Goal: Task Accomplishment & Management: Manage account settings

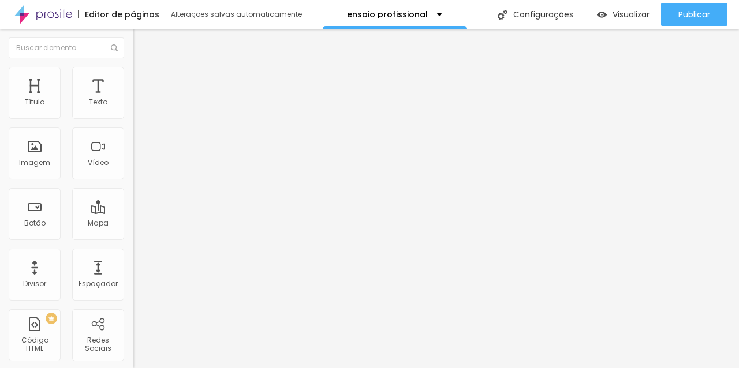
click at [133, 105] on font "Encaixotado" at bounding box center [155, 100] width 45 height 10
click at [143, 80] on font "Estilo" at bounding box center [152, 75] width 18 height 10
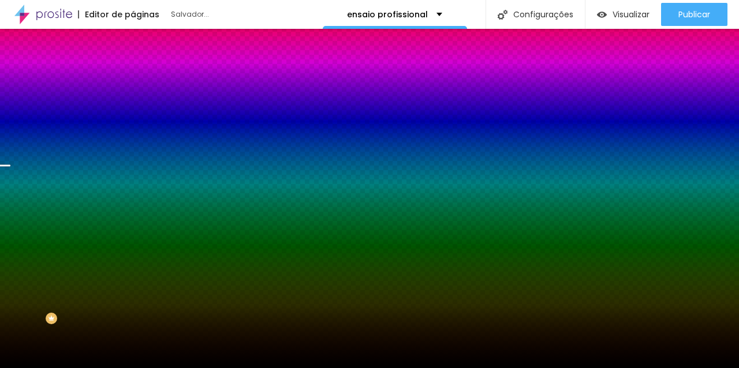
click at [140, 106] on font "Trocar imagem" at bounding box center [168, 101] width 56 height 10
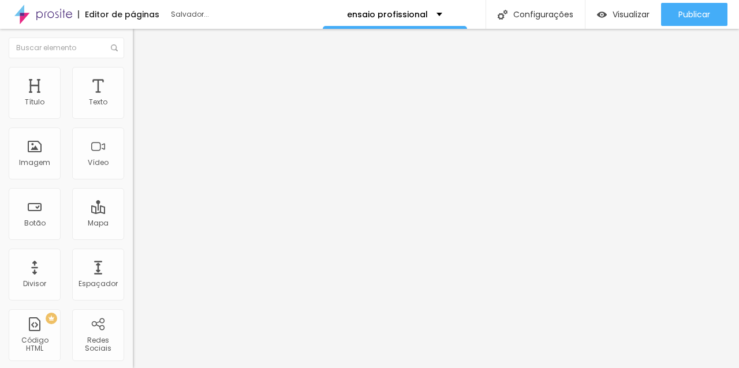
click at [140, 99] on font "Trocar imagem" at bounding box center [168, 94] width 56 height 10
click at [143, 77] on font "Estilo" at bounding box center [152, 75] width 18 height 10
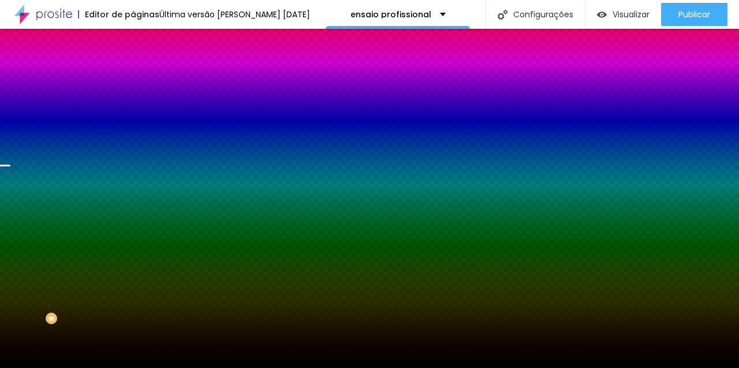
click at [140, 106] on font "Trocar imagem" at bounding box center [168, 101] width 56 height 10
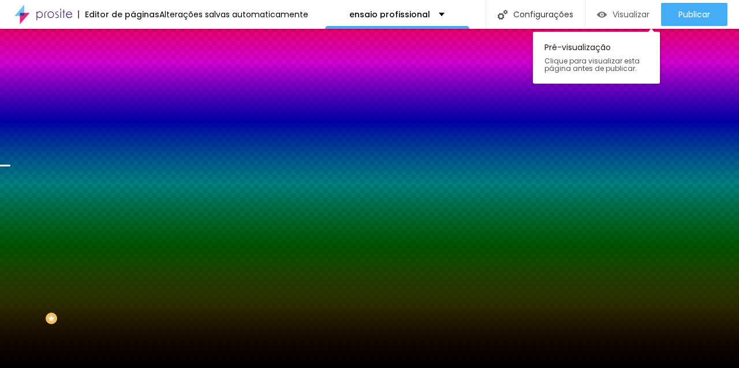
click at [628, 24] on div "Visualizar" at bounding box center [623, 14] width 53 height 23
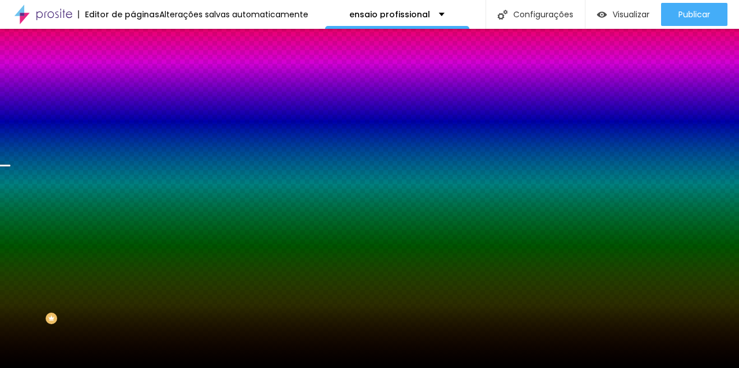
click at [140, 106] on font "Trocar imagem" at bounding box center [168, 101] width 56 height 10
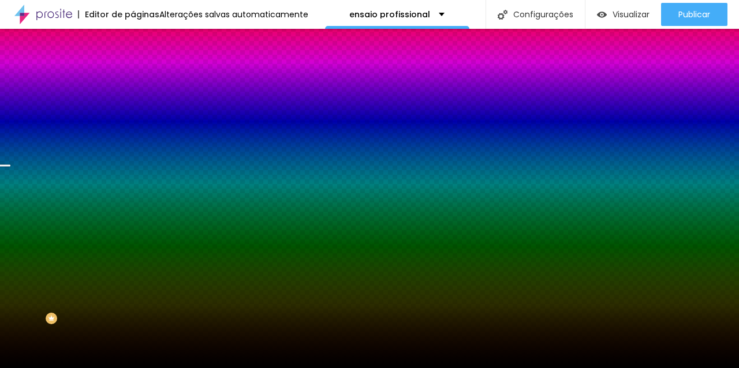
click at [133, 106] on span "Trocar imagem" at bounding box center [164, 101] width 63 height 10
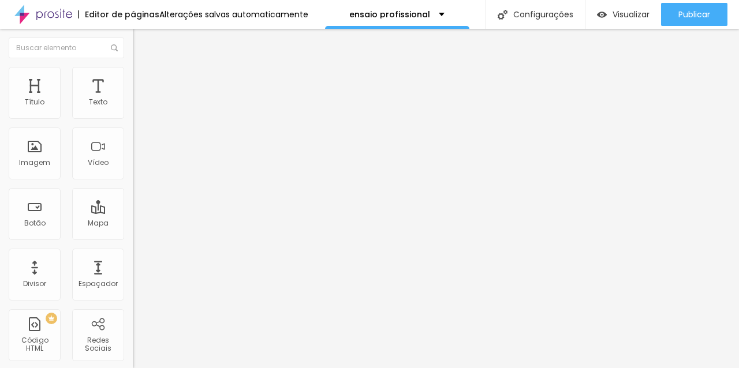
click at [133, 77] on li "Estilo" at bounding box center [199, 73] width 133 height 12
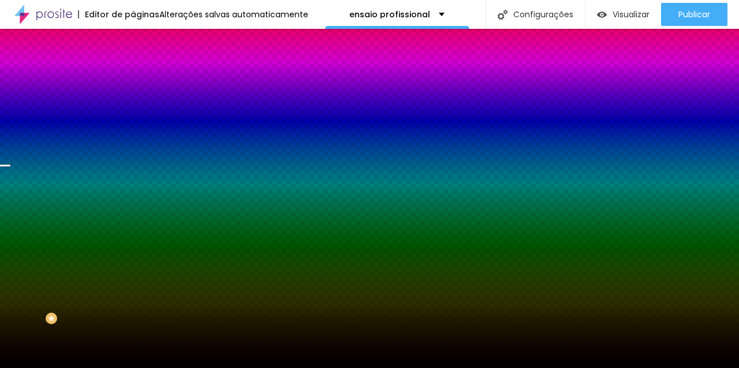
click at [140, 106] on font "Trocar imagem" at bounding box center [168, 101] width 56 height 10
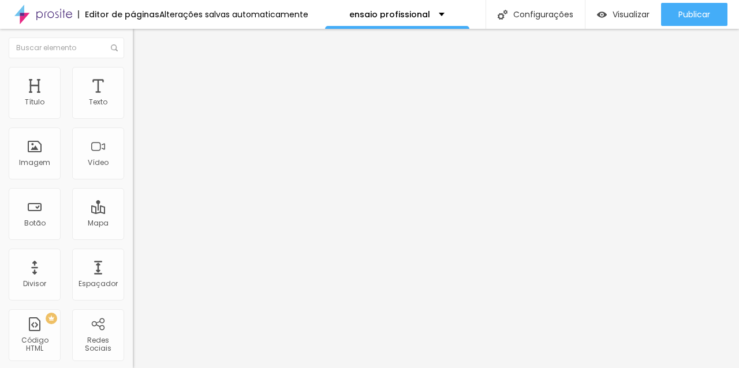
click at [140, 99] on font "Trocar imagem" at bounding box center [168, 94] width 56 height 10
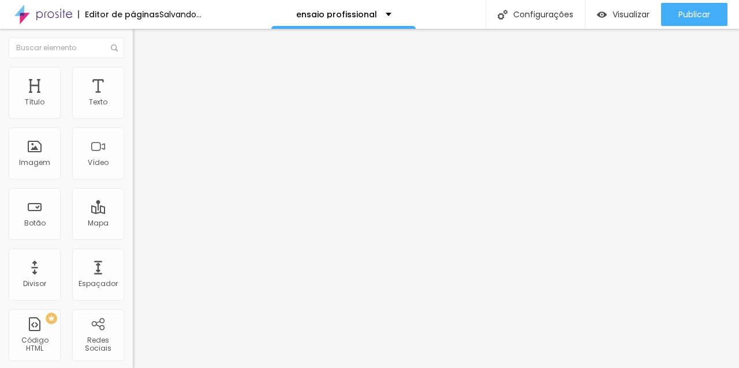
click at [140, 99] on font "Trocar imagem" at bounding box center [168, 94] width 56 height 10
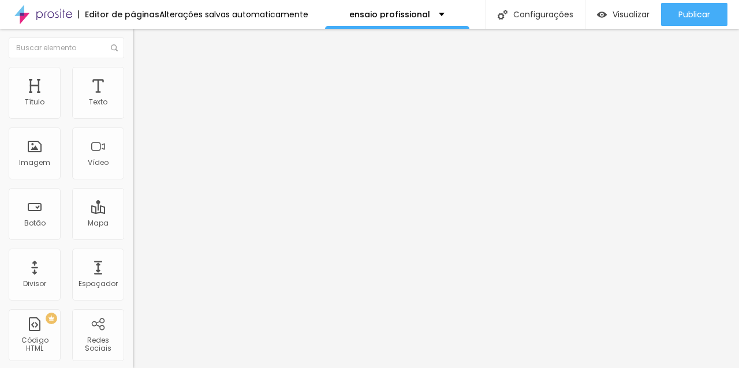
click at [140, 99] on font "Trocar imagem" at bounding box center [168, 94] width 56 height 10
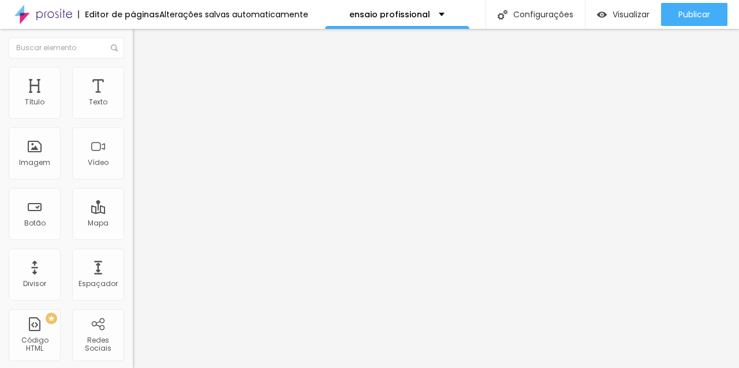
click at [140, 99] on font "Adicionar imagem" at bounding box center [174, 94] width 68 height 10
click at [140, 99] on font "Trocar imagem" at bounding box center [168, 94] width 56 height 10
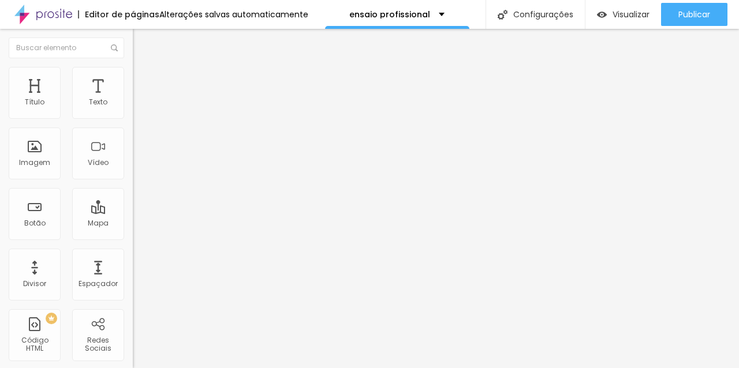
click at [140, 99] on font "Trocar imagem" at bounding box center [168, 94] width 56 height 10
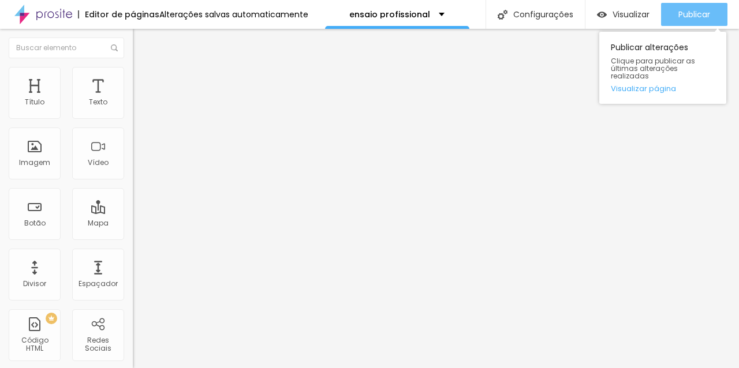
click at [678, 15] on font "Publicar" at bounding box center [694, 15] width 32 height 12
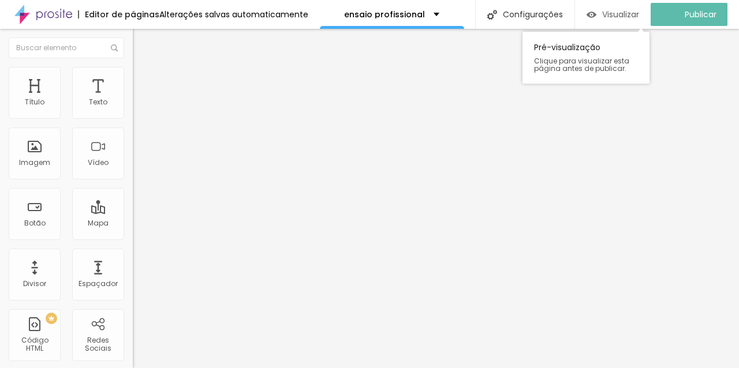
click at [634, 12] on font "Visualizar" at bounding box center [620, 15] width 37 height 12
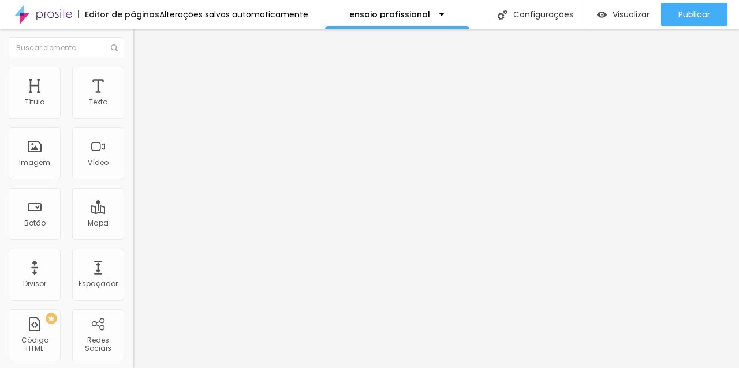
click at [143, 80] on font "Avançado" at bounding box center [162, 75] width 38 height 10
type input "7"
type input "13"
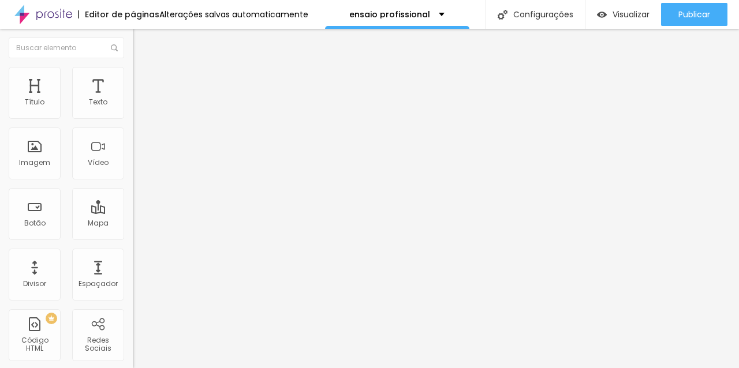
type input "16"
type input "18"
type input "19"
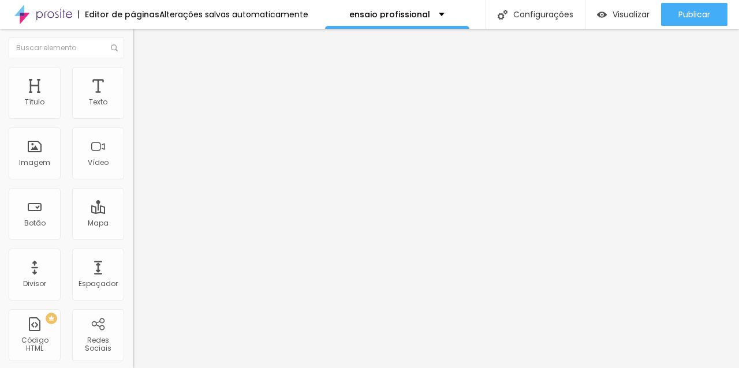
type input "19"
type input "21"
type input "22"
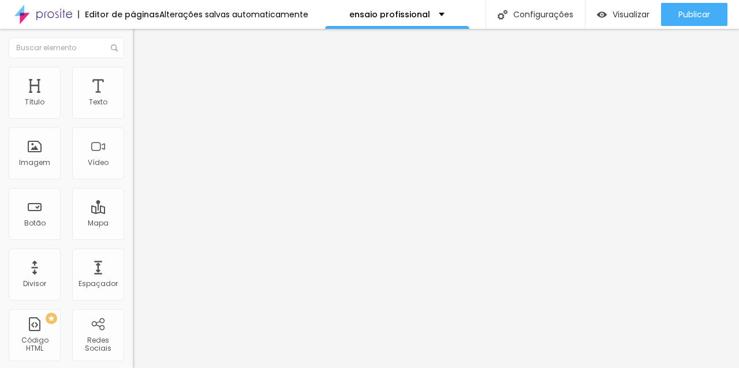
type input "23"
type input "24"
type input "30"
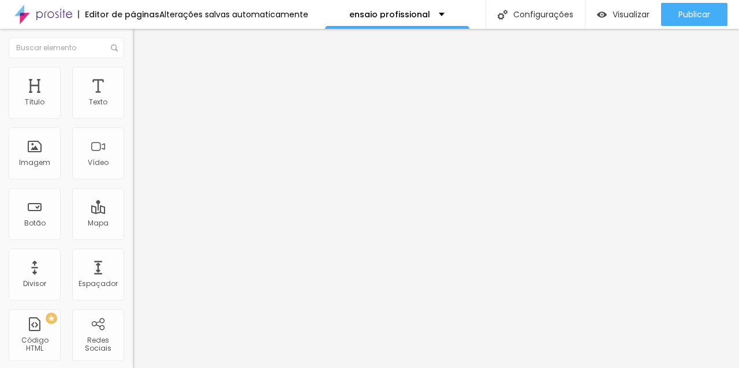
type input "30"
type input "34"
type input "37"
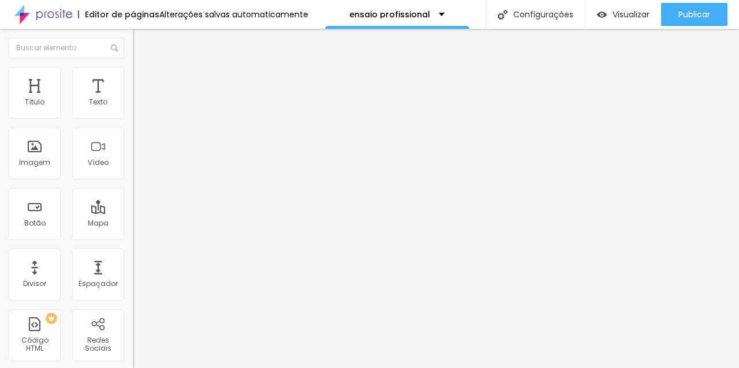
type input "38"
drag, startPoint x: 32, startPoint y: 112, endPoint x: 54, endPoint y: 112, distance: 21.9
type input "38"
click at [133, 212] on input "range" at bounding box center [170, 216] width 74 height 9
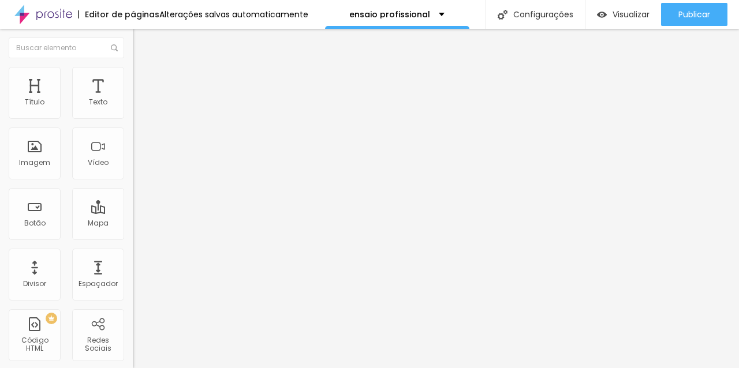
click at [143, 81] on font "Avançado" at bounding box center [162, 86] width 38 height 10
type input "97"
type input "91"
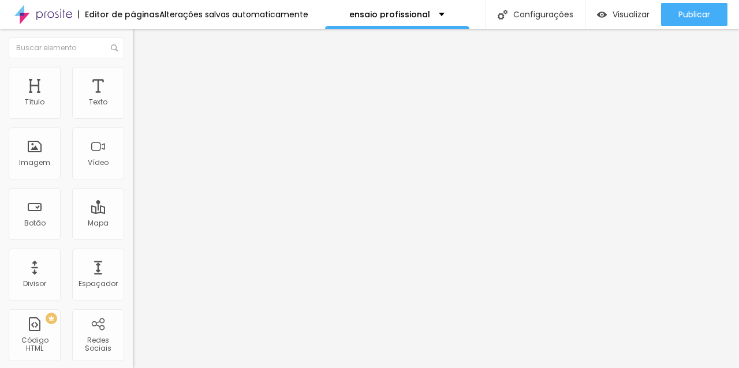
type input "89"
type input "54"
type input "10"
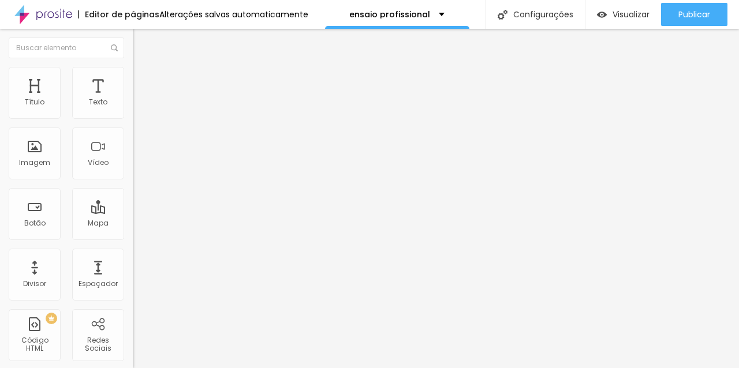
type input "10"
type input "2"
type input "1"
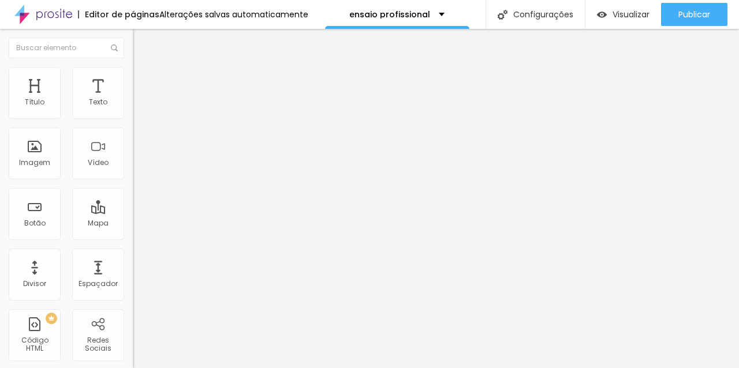
type input "2"
type input "3"
type input "4"
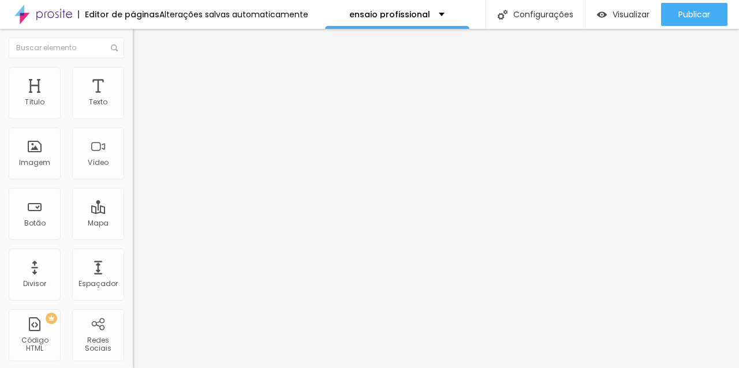
type input "4"
type input "116"
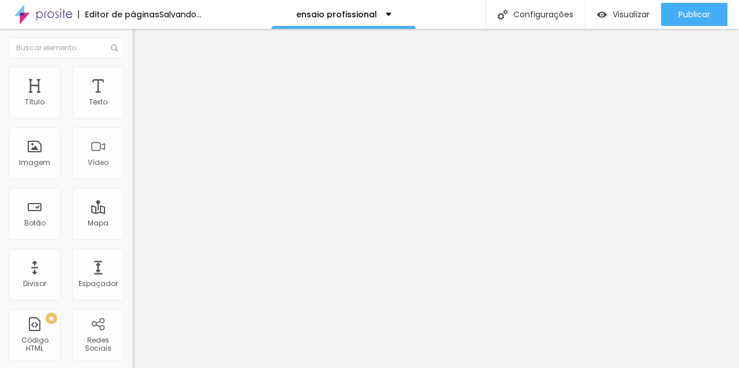
type input "215"
type input "227"
type input "231"
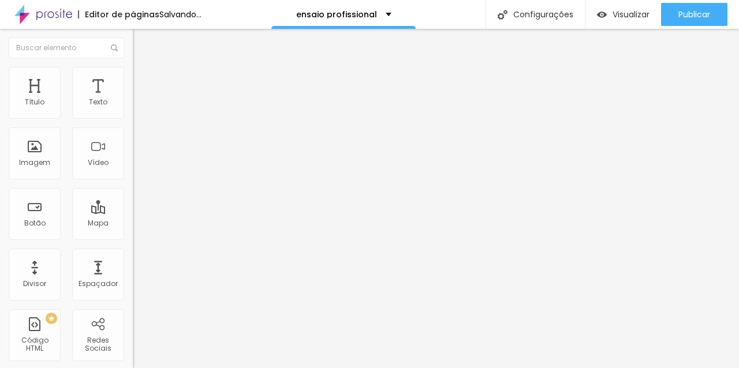
type input "231"
type input "236"
type input "282"
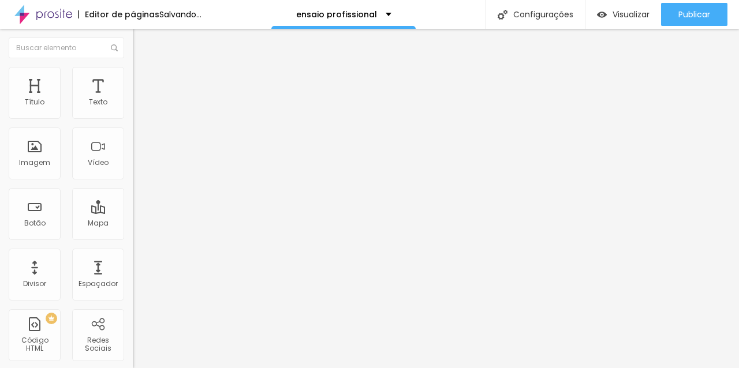
type input "290"
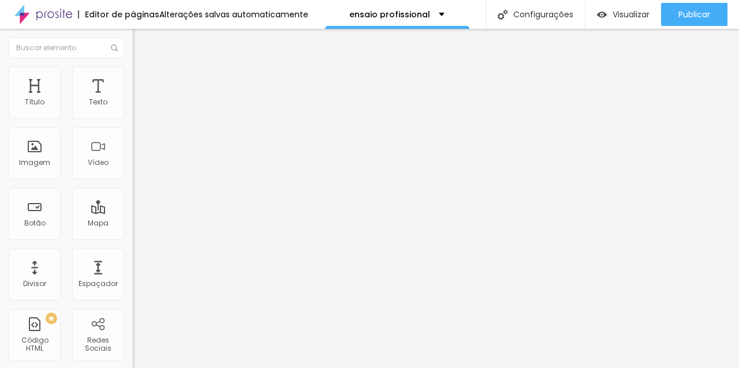
type input "288"
type input "279"
type input "270"
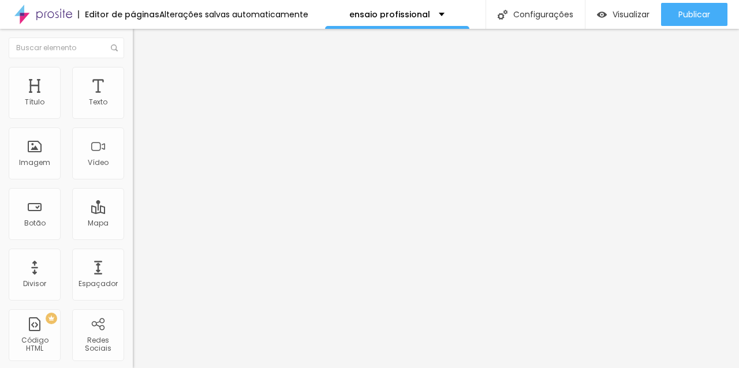
type input "270"
type input "268"
type input "265"
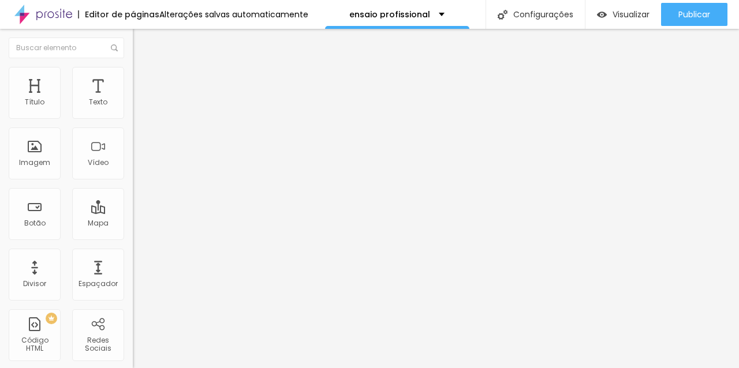
type input "259"
type input "256"
type input "247"
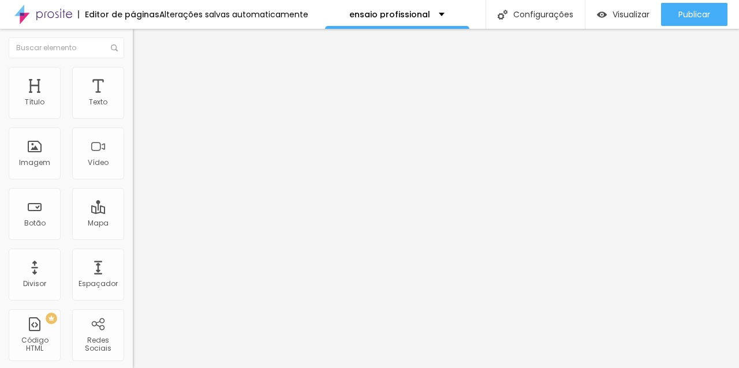
type input "247"
type input "241"
type input "239"
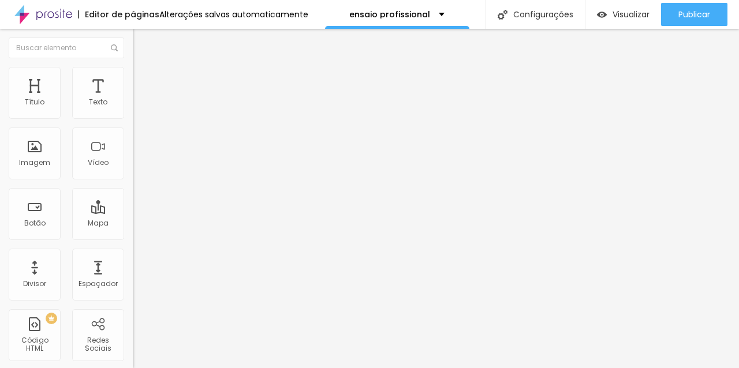
type input "236"
type input "228"
type input "200"
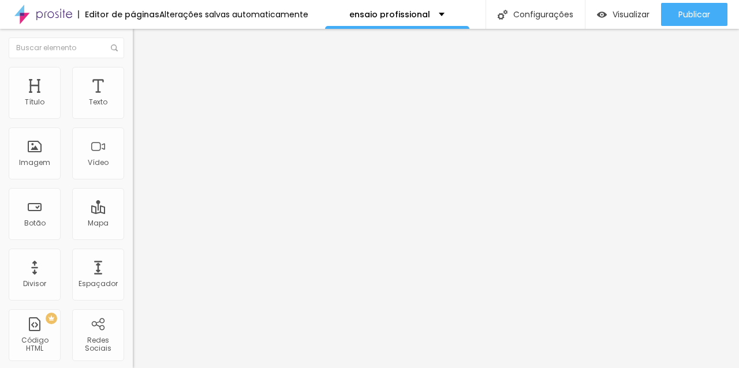
type input "200"
type input "174"
type input "172"
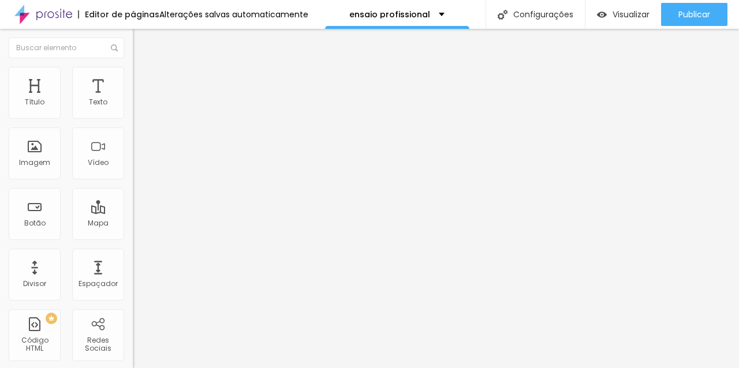
type input "171"
type input "173"
type input "174"
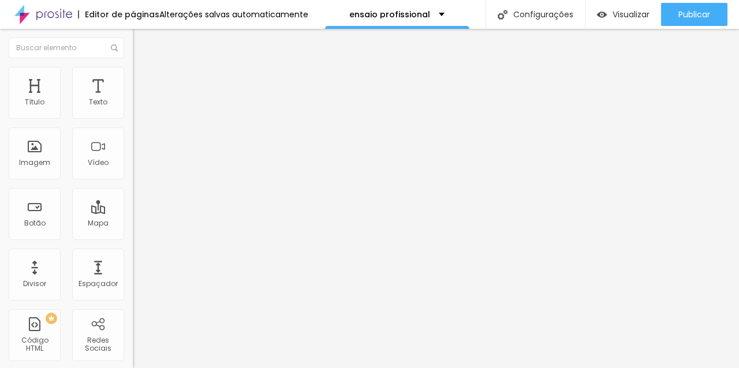
type input "174"
type input "175"
type input "176"
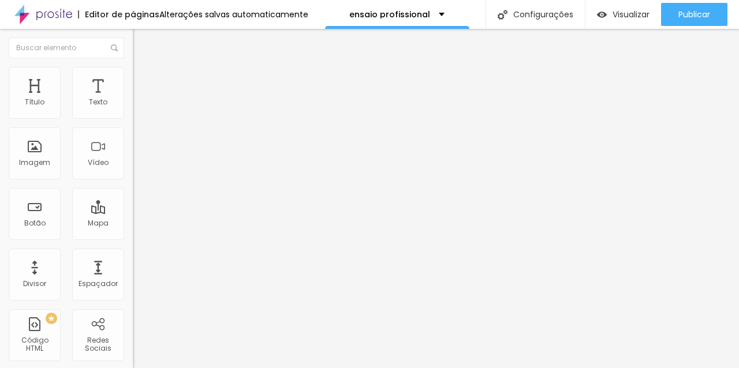
type input "178"
type input "179"
type input "180"
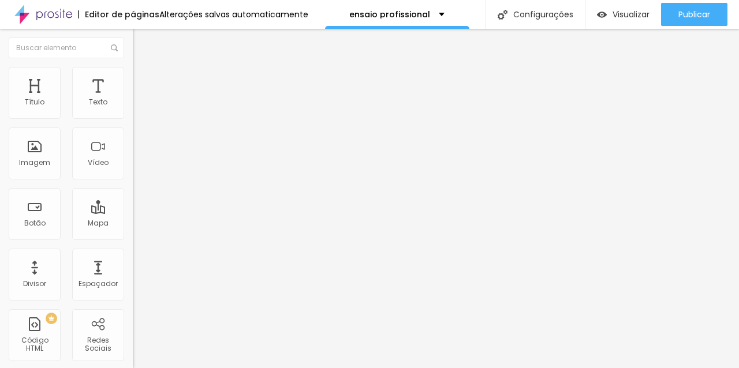
type input "180"
type input "181"
type input "182"
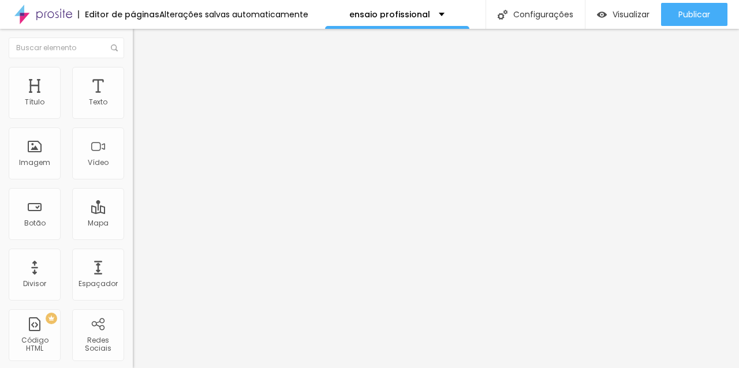
type input "184"
type input "185"
drag, startPoint x: 36, startPoint y: 135, endPoint x: 46, endPoint y: 134, distance: 9.3
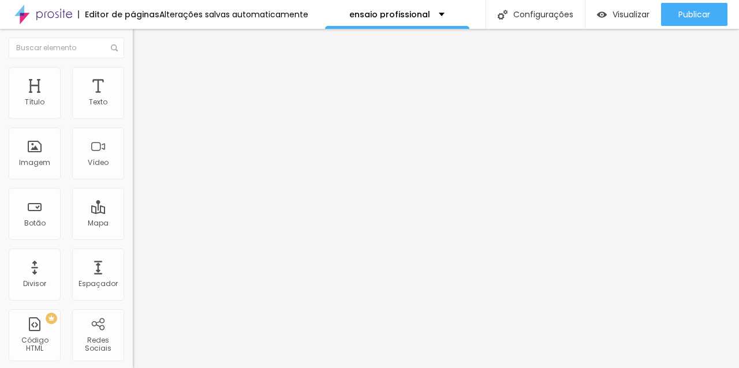
type input "185"
click at [143, 80] on font "Estilo" at bounding box center [152, 75] width 18 height 10
click at [137, 107] on icon "button" at bounding box center [140, 103] width 7 height 7
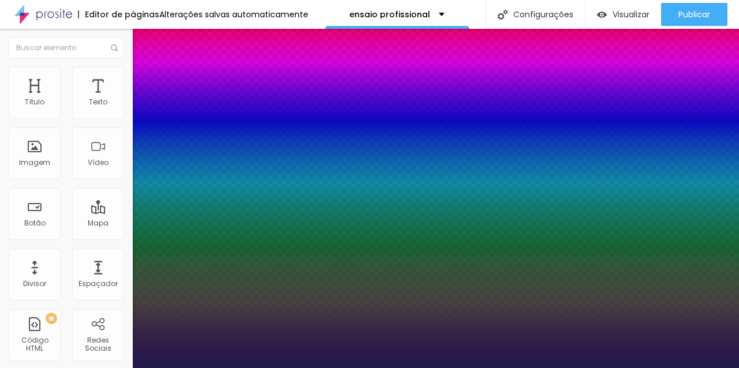
type input "44"
type input "43"
type input "38"
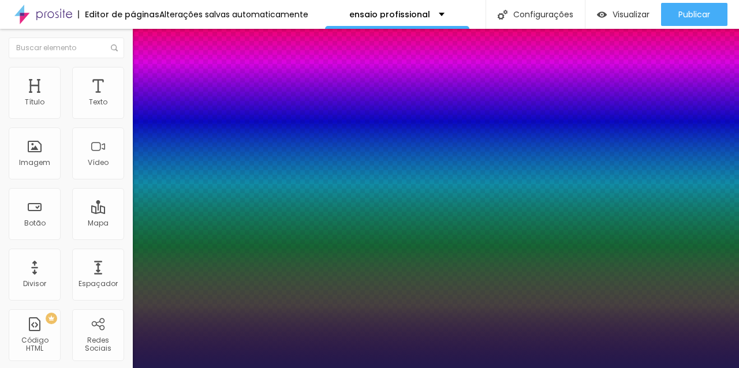
type input "38"
type input "35"
type input "34"
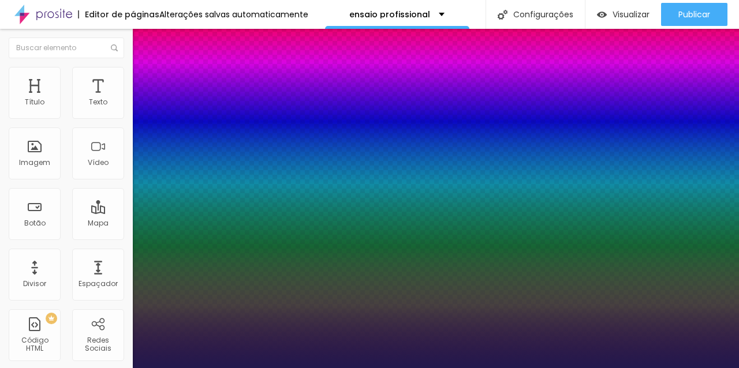
type input "28"
type input "27"
type input "28"
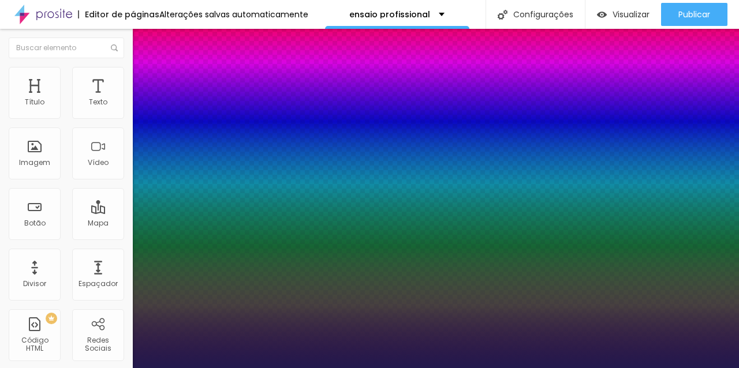
type input "28"
type input "29"
type input "30"
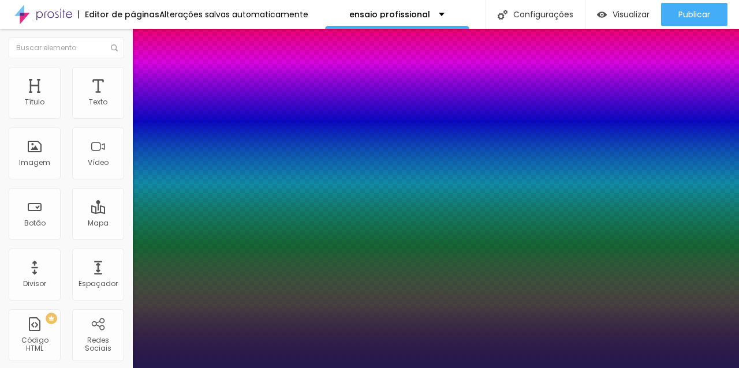
type input "31"
type input "32"
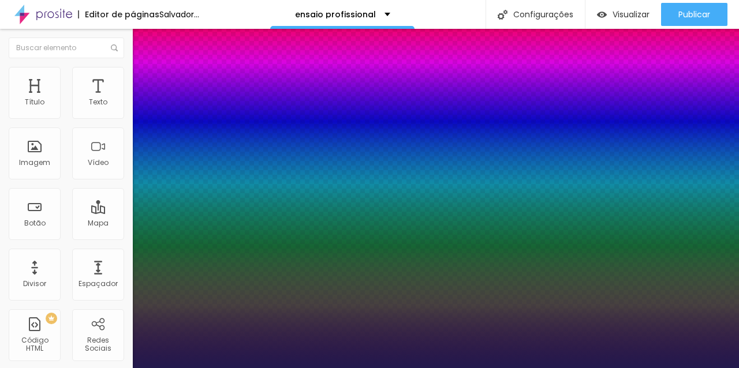
type input "31"
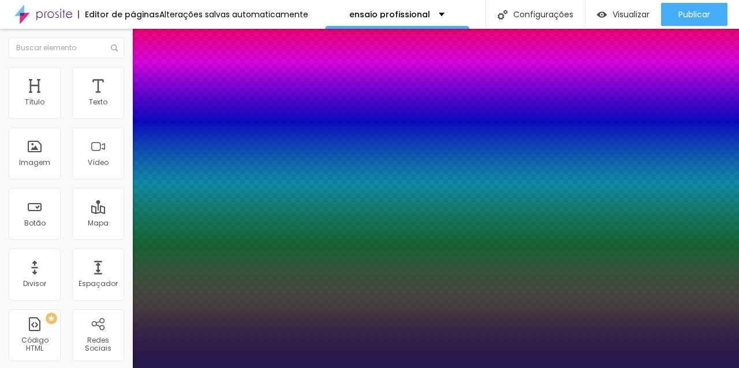
type input "30"
type input "29"
type input "28"
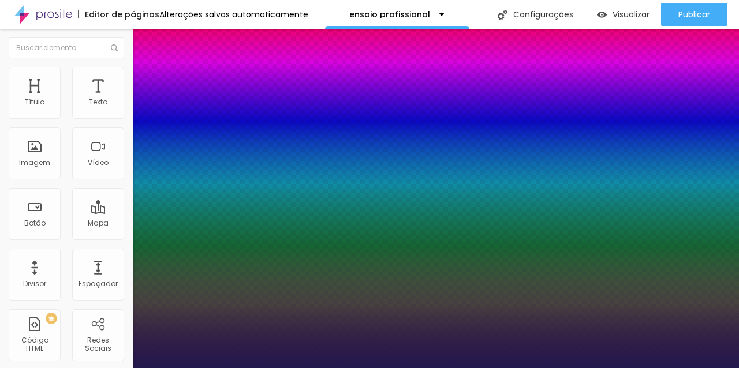
type input "28"
type input "27"
drag, startPoint x: 181, startPoint y: 197, endPoint x: 165, endPoint y: 198, distance: 15.6
type input "27"
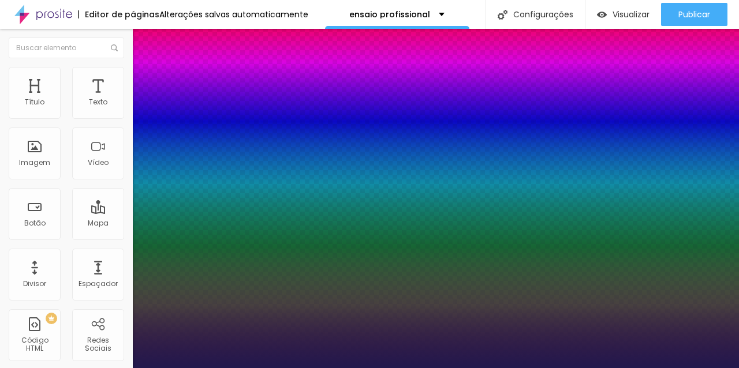
type input "1.2"
type input "1.1"
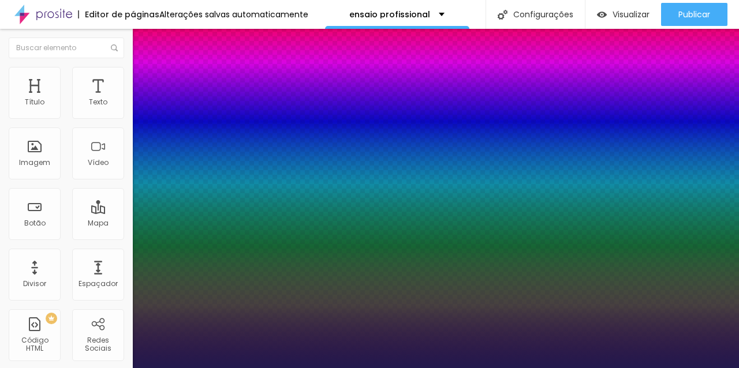
type input "1"
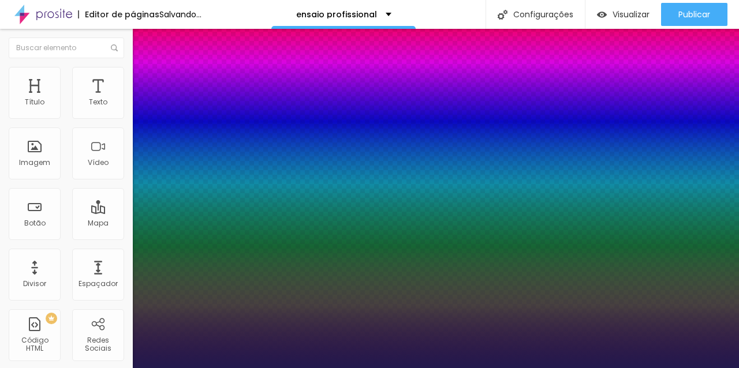
type input "1.1"
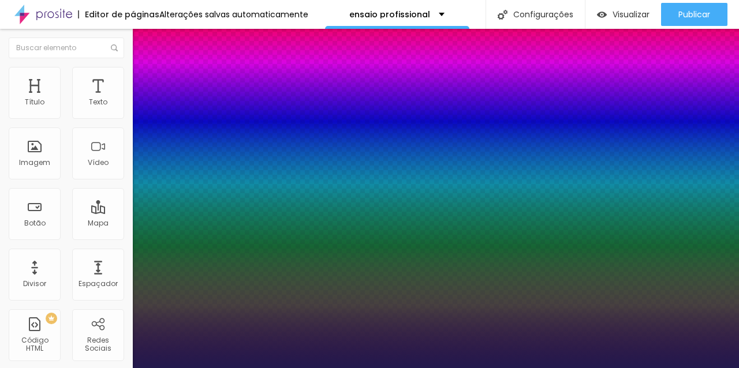
type input "1.2"
type input "1.3"
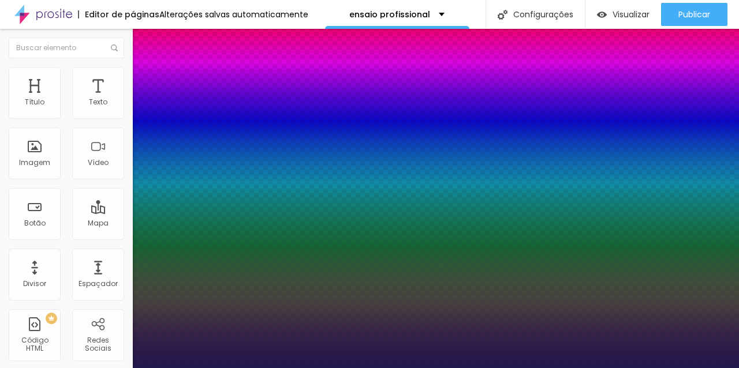
click at [64, 368] on div at bounding box center [369, 368] width 739 height 0
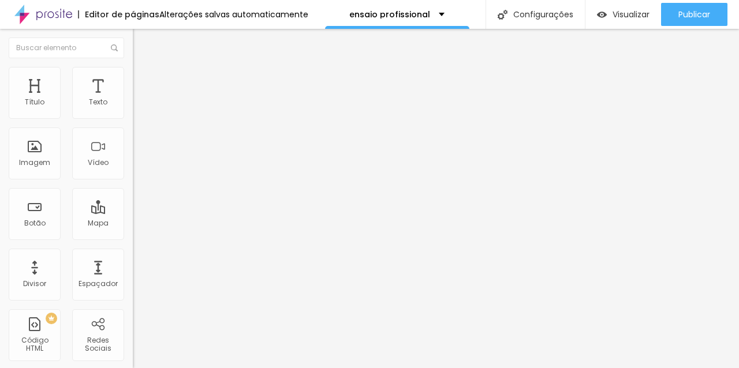
click at [143, 80] on font "Avançado" at bounding box center [162, 75] width 38 height 10
type input "64"
type input "57"
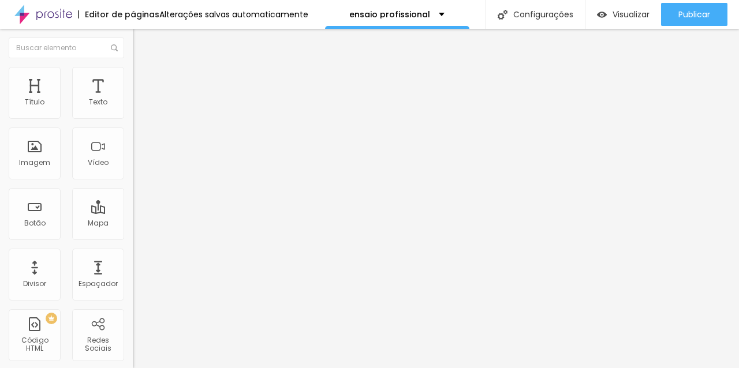
type input "45"
type input "38"
type input "30"
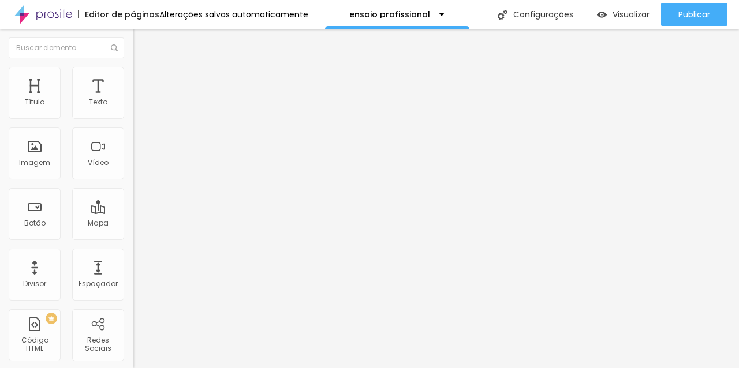
type input "30"
type input "20"
type input "7"
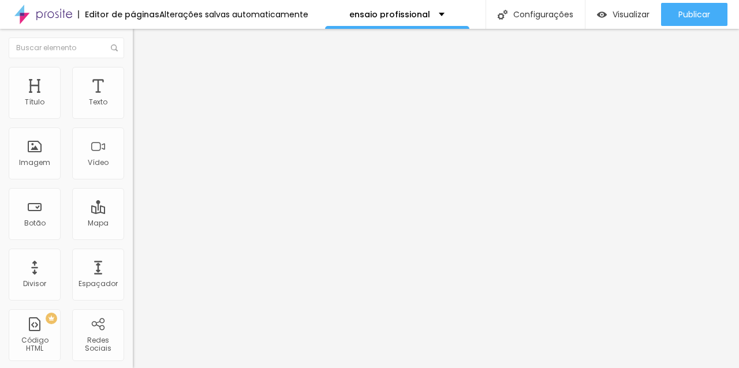
type input "0"
drag, startPoint x: 99, startPoint y: 114, endPoint x: 0, endPoint y: 123, distance: 99.1
type input "0"
click at [133, 212] on input "range" at bounding box center [170, 216] width 74 height 9
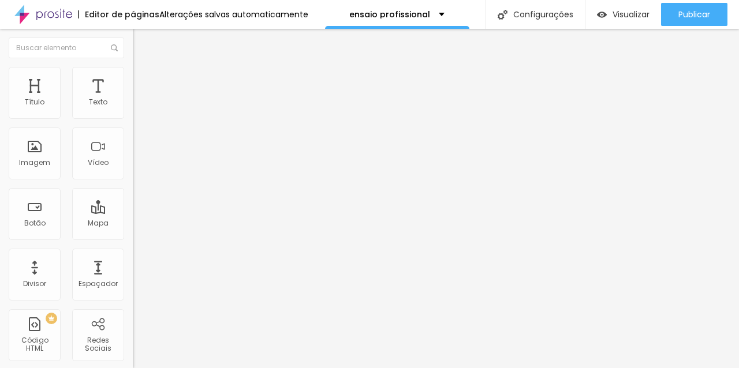
click at [143, 68] on font "Estilo" at bounding box center [152, 63] width 18 height 10
click at [133, 111] on button "button" at bounding box center [141, 105] width 16 height 12
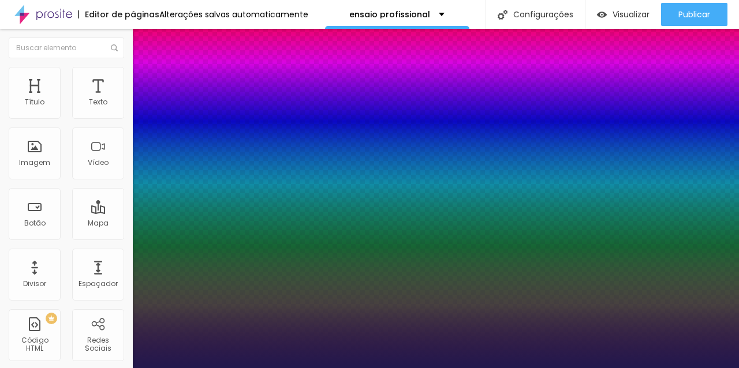
type input "26"
type input "25"
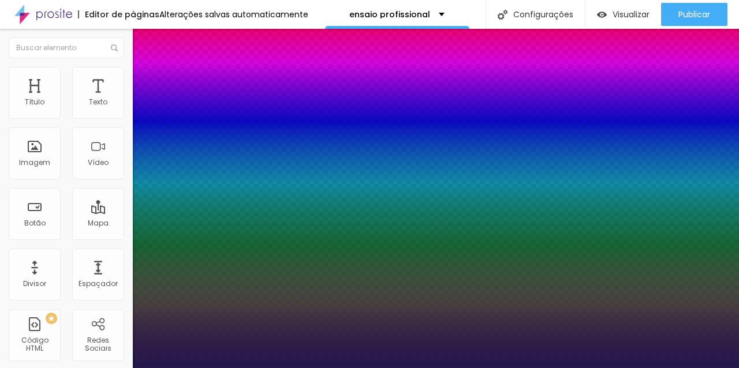
click at [95, 368] on div at bounding box center [369, 368] width 739 height 0
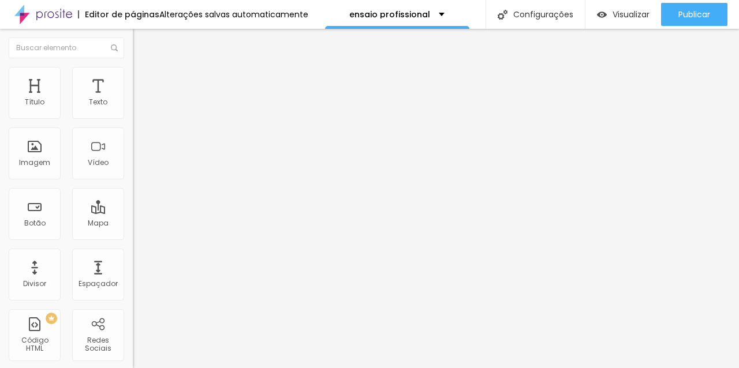
click at [143, 78] on font "Avançado" at bounding box center [162, 75] width 38 height 10
type input "1"
type input "2"
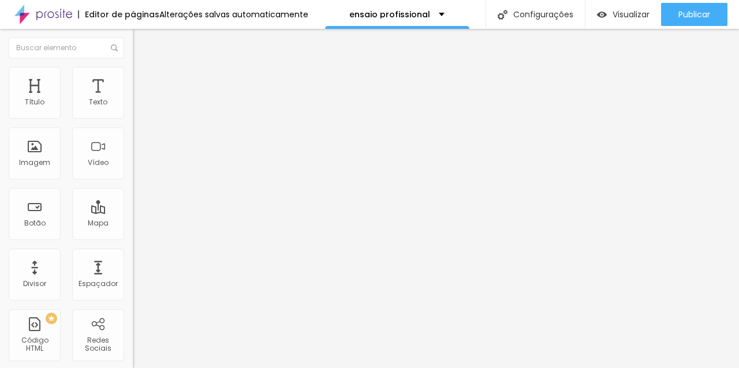
type input "3"
type input "4"
type input "5"
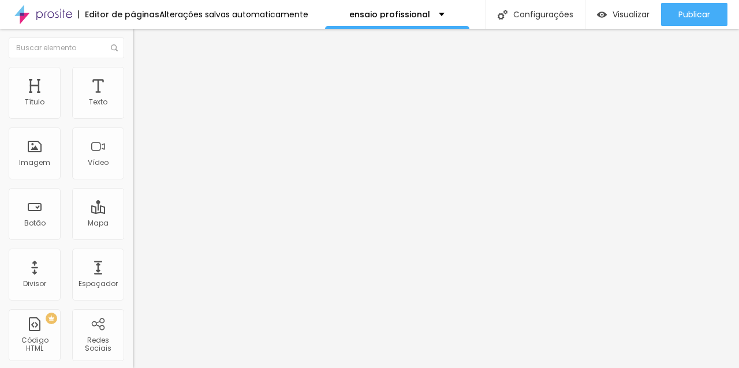
type input "5"
type input "6"
drag, startPoint x: 25, startPoint y: 113, endPoint x: 31, endPoint y: 114, distance: 6.5
type input "6"
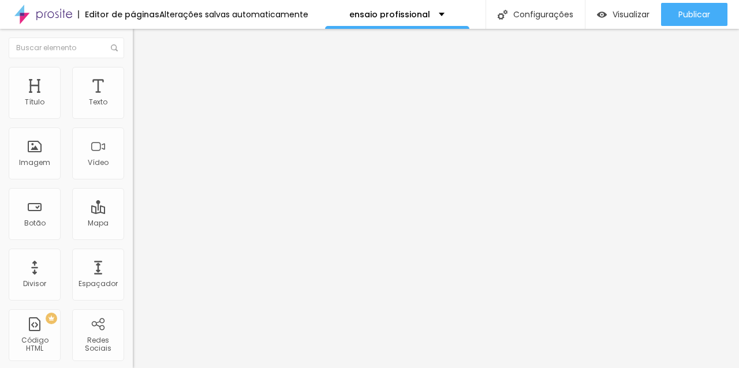
click at [133, 212] on input "range" at bounding box center [170, 216] width 74 height 9
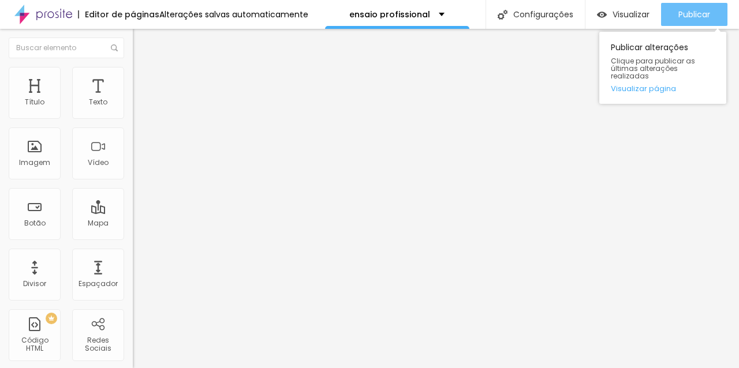
click at [691, 18] on font "Publicar" at bounding box center [694, 15] width 32 height 12
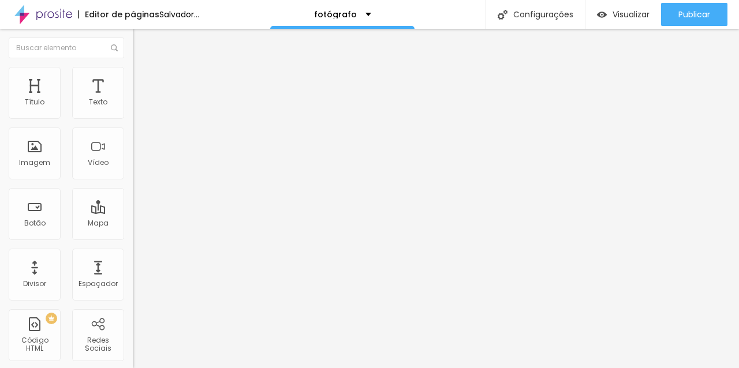
click at [140, 99] on font "Trocar imagem" at bounding box center [168, 94] width 56 height 10
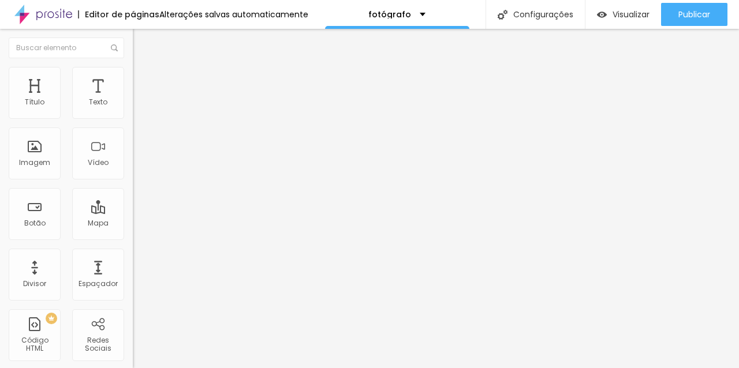
click at [140, 99] on font "Adicionar imagem" at bounding box center [174, 94] width 68 height 10
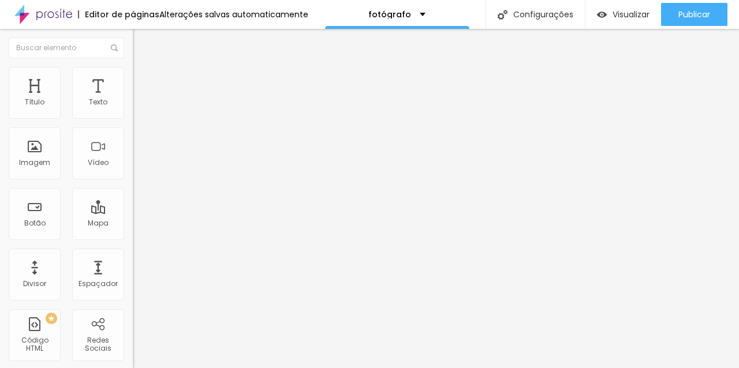
click at [133, 76] on li "Estilo" at bounding box center [199, 73] width 133 height 12
type input "2"
type input "11"
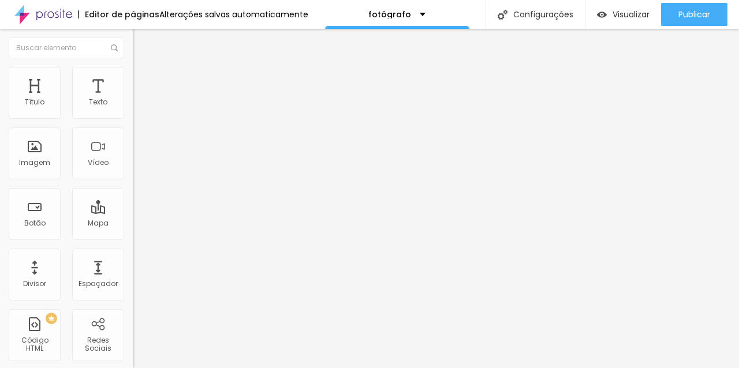
type input "25"
type input "27"
type input "26"
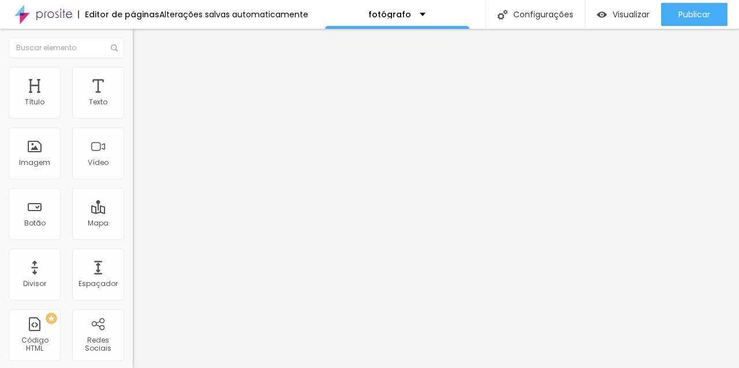
type input "26"
type input "25"
type input "24"
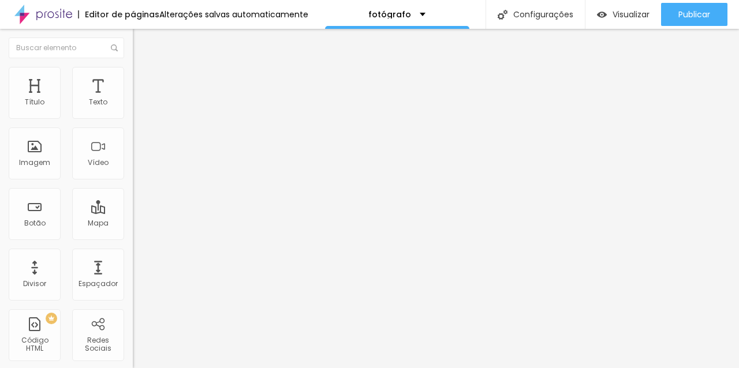
type input "23"
type input "22"
type input "21"
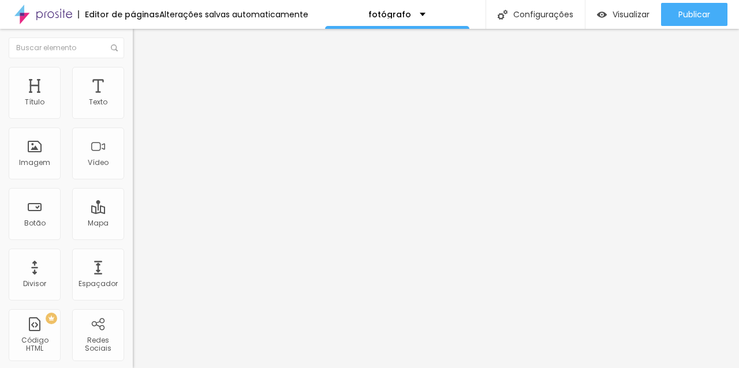
type input "21"
type input "20"
type input "19"
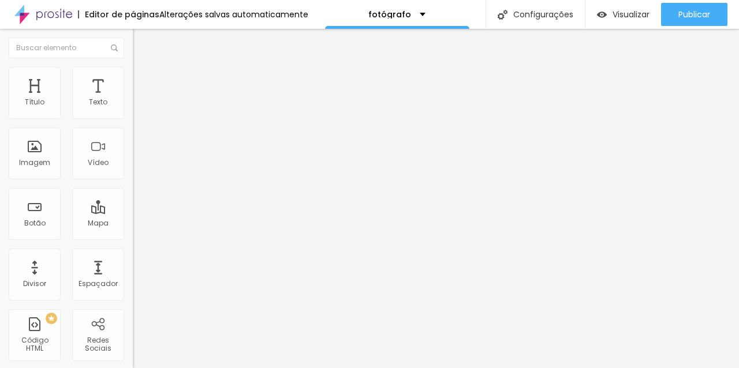
type input "20"
type input "21"
type input "20"
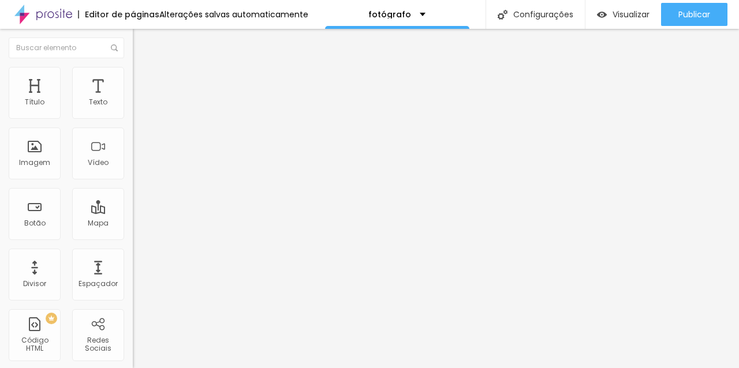
type input "20"
drag, startPoint x: 25, startPoint y: 148, endPoint x: 34, endPoint y: 150, distance: 8.8
type input "20"
click at [133, 253] on input "range" at bounding box center [170, 257] width 74 height 9
click at [133, 78] on img at bounding box center [138, 83] width 10 height 10
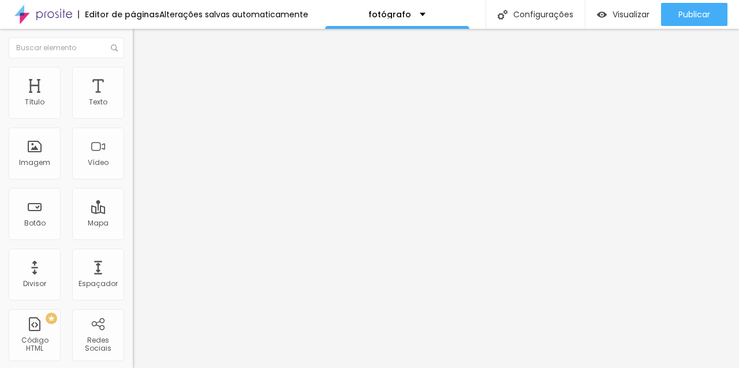
type input "7"
type input "0"
drag, startPoint x: 34, startPoint y: 113, endPoint x: 5, endPoint y: 113, distance: 28.9
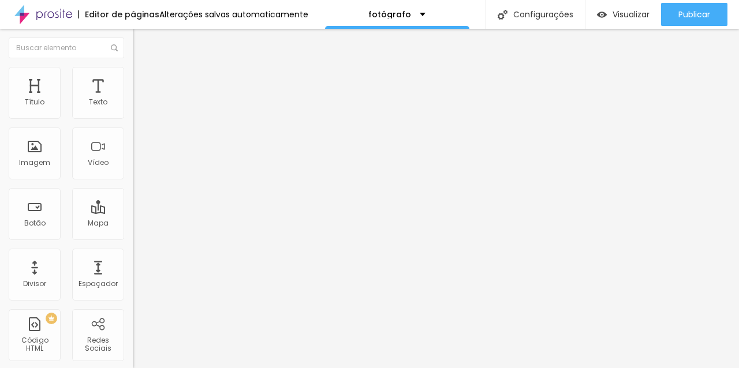
type input "0"
click at [133, 224] on input "range" at bounding box center [170, 228] width 74 height 9
click at [133, 75] on li "Estilo" at bounding box center [199, 73] width 133 height 12
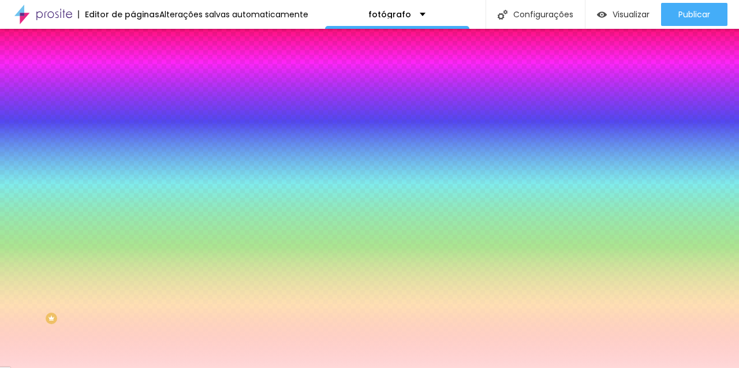
click at [133, 78] on li "Avançado" at bounding box center [199, 84] width 133 height 12
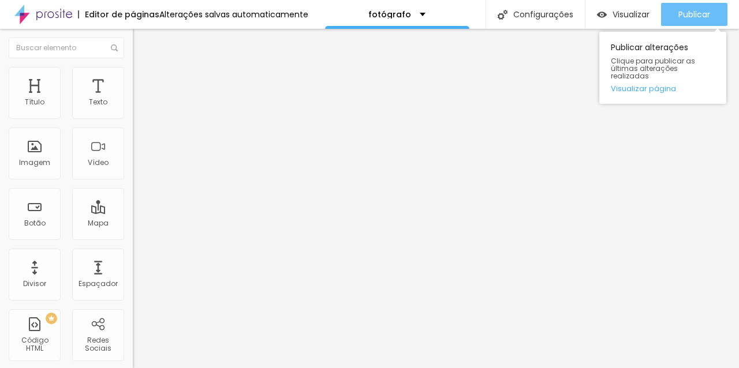
click at [683, 20] on div "Publicar" at bounding box center [694, 14] width 32 height 23
click at [674, 10] on button "Publicar" at bounding box center [694, 14] width 66 height 23
